Goal: Task Accomplishment & Management: Use online tool/utility

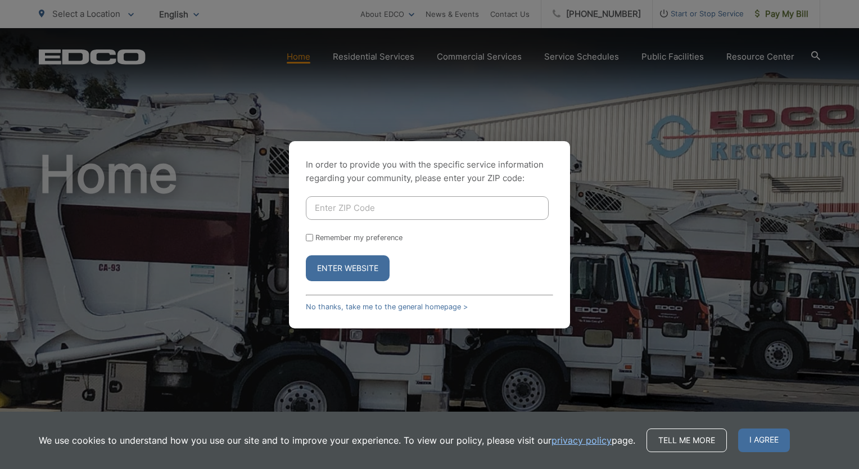
click at [373, 205] on input "Enter ZIP Code" at bounding box center [427, 208] width 243 height 24
type input "92082"
click at [372, 277] on button "Enter Website" at bounding box center [348, 268] width 84 height 26
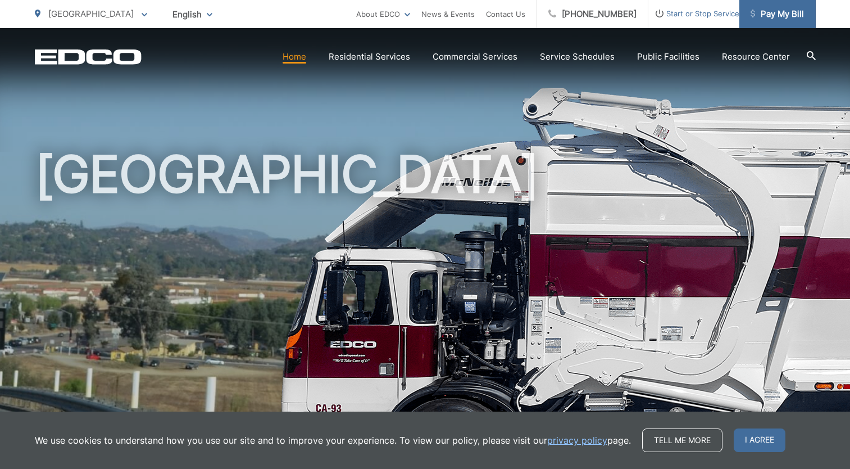
click at [785, 18] on span "Pay My Bill" at bounding box center [777, 13] width 53 height 13
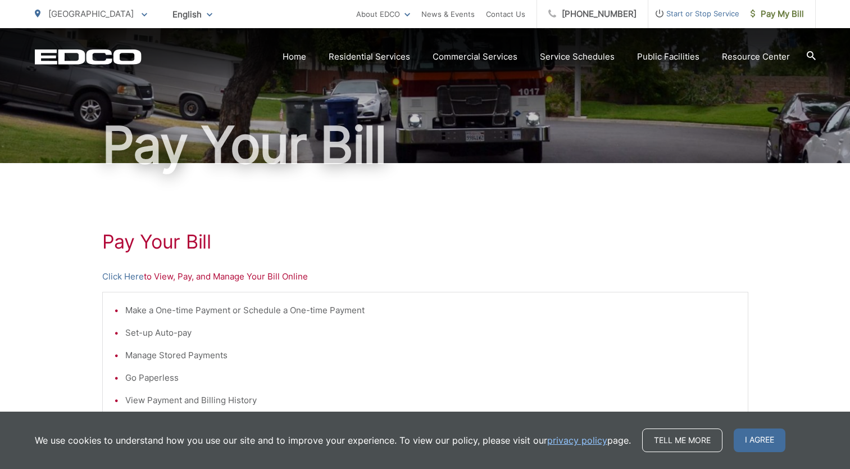
scroll to position [112, 0]
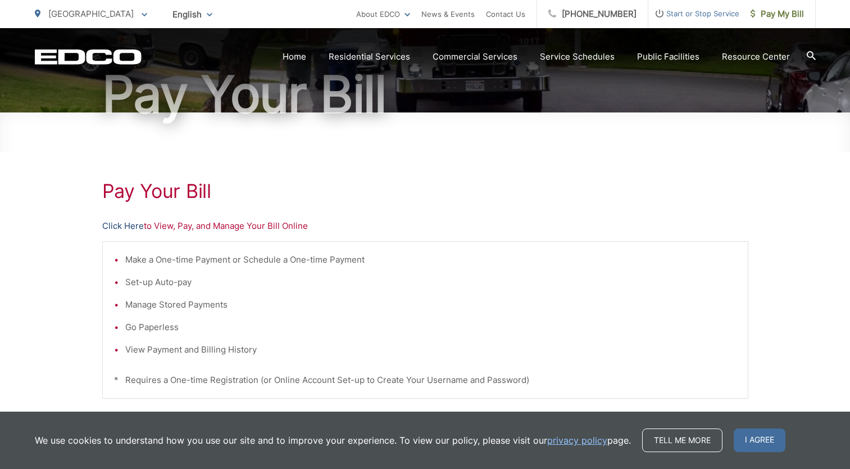
click at [130, 225] on link "Click Here" at bounding box center [123, 225] width 42 height 13
